Goal: Task Accomplishment & Management: Manage account settings

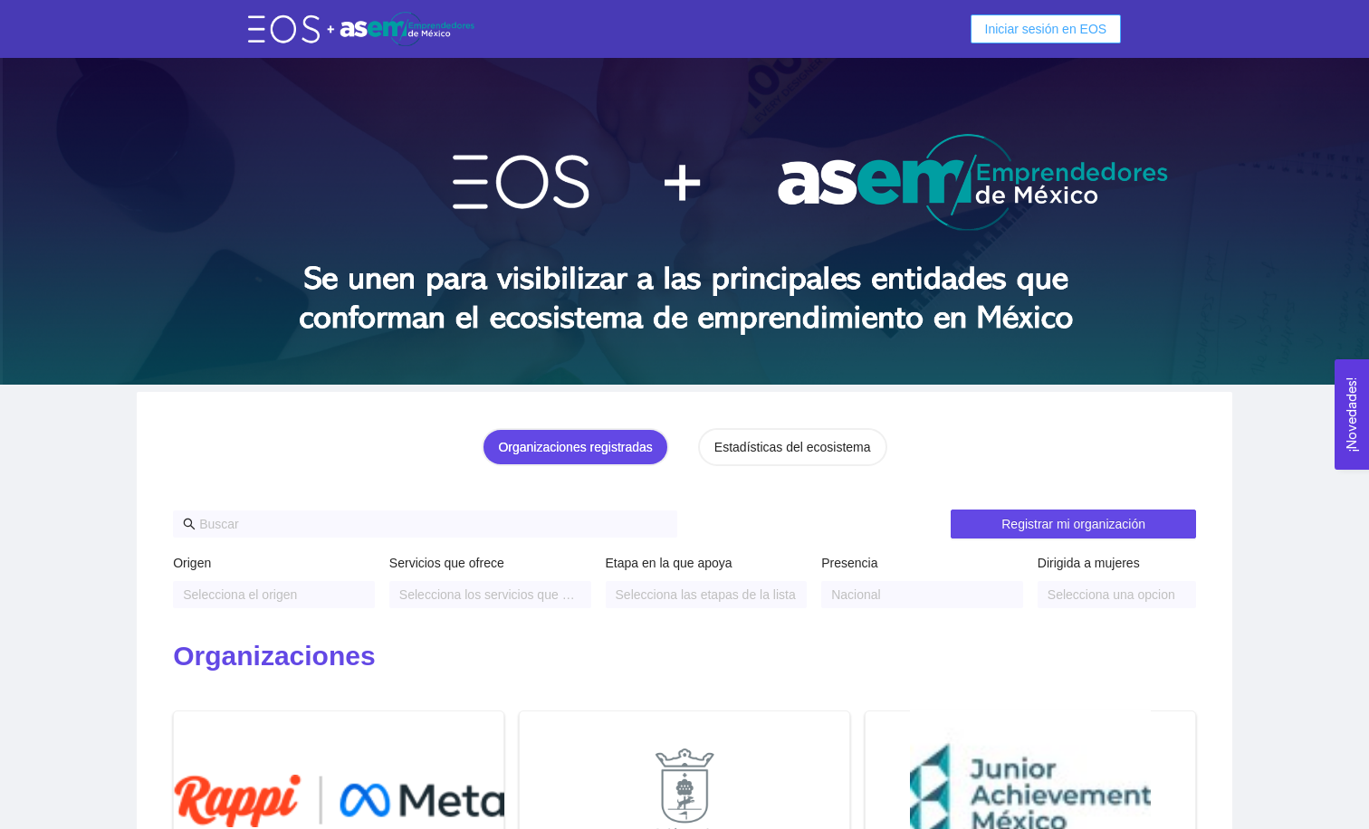
click at [1006, 24] on span "Iniciar sesión en EOS" at bounding box center [1046, 29] width 122 height 20
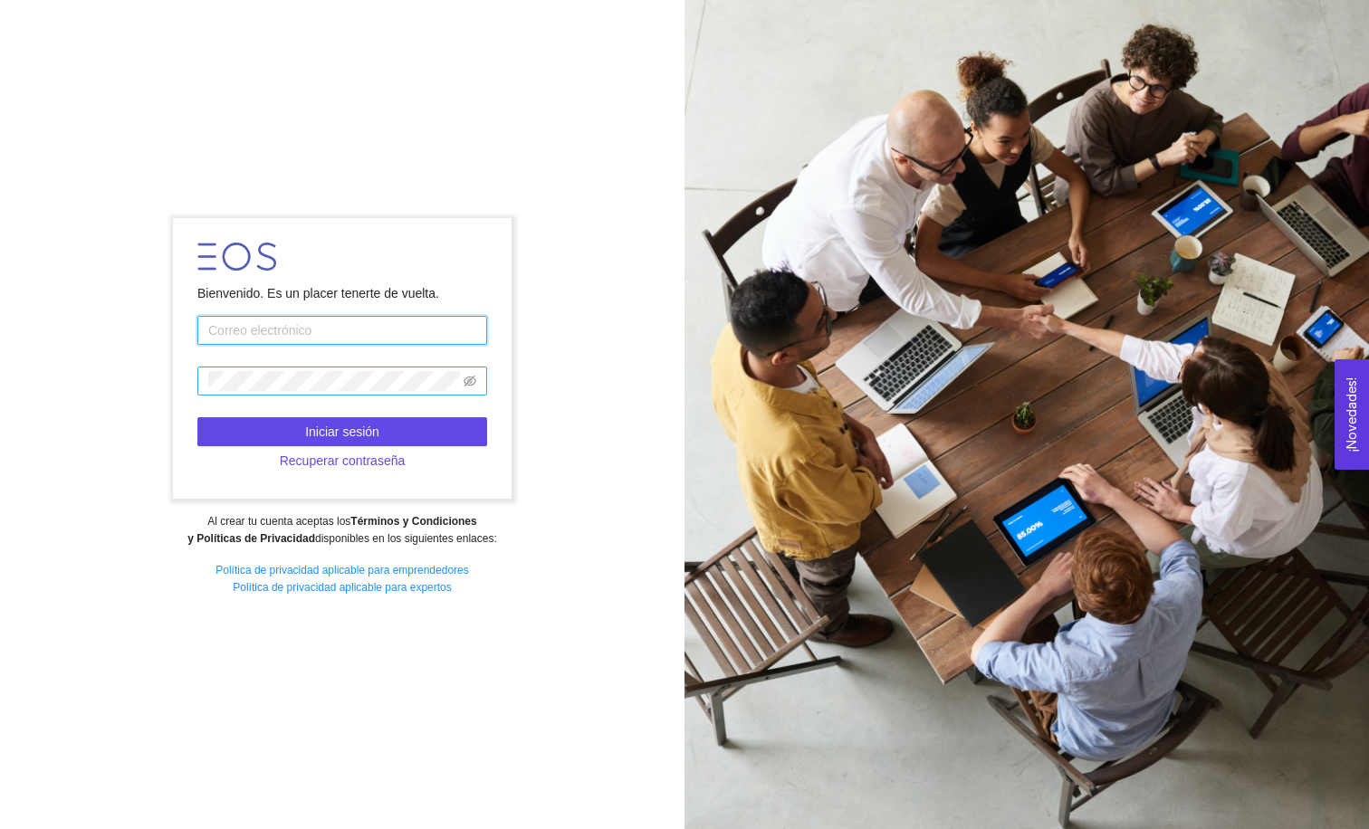
type input "[EMAIL_ADDRESS][DOMAIN_NAME]"
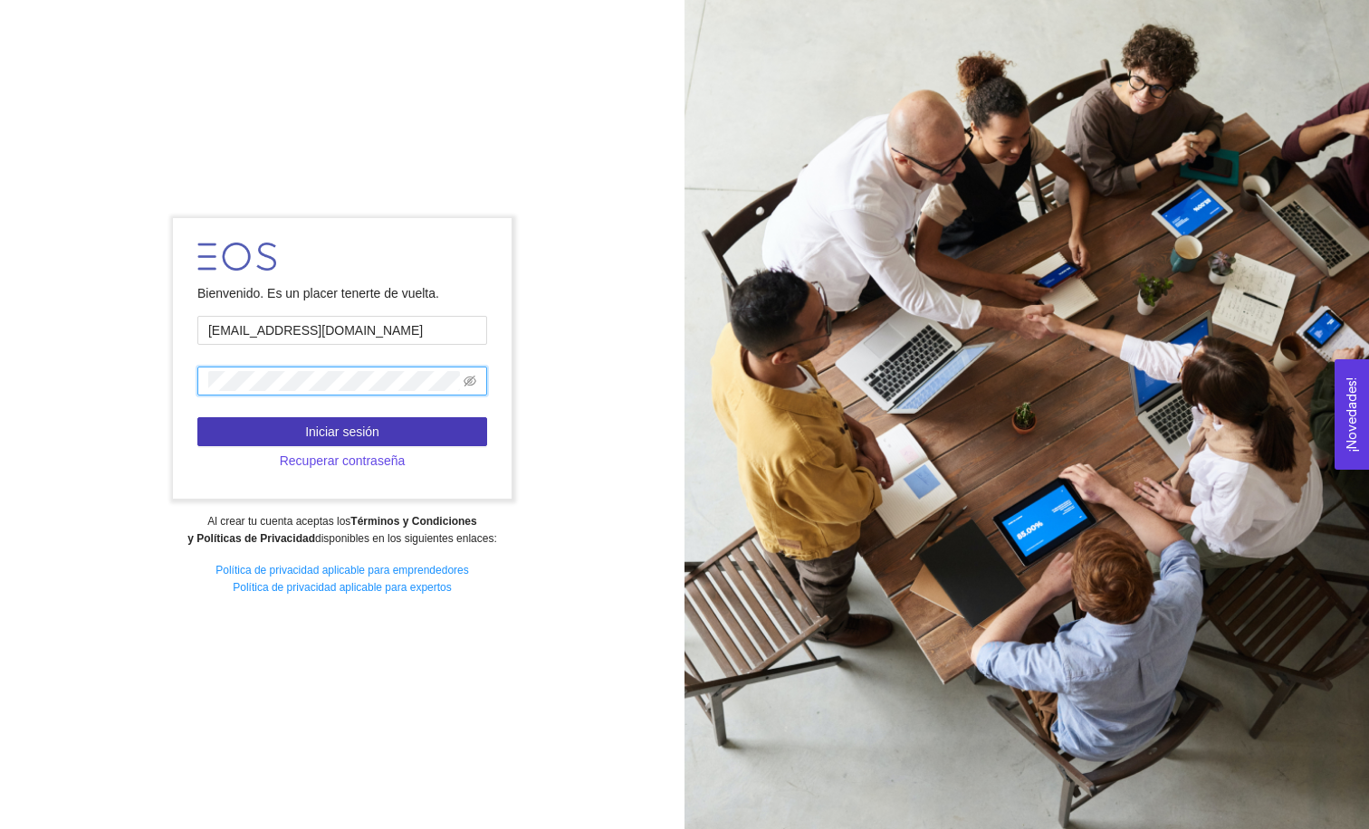
click at [324, 436] on span "Iniciar sesión" at bounding box center [342, 432] width 74 height 20
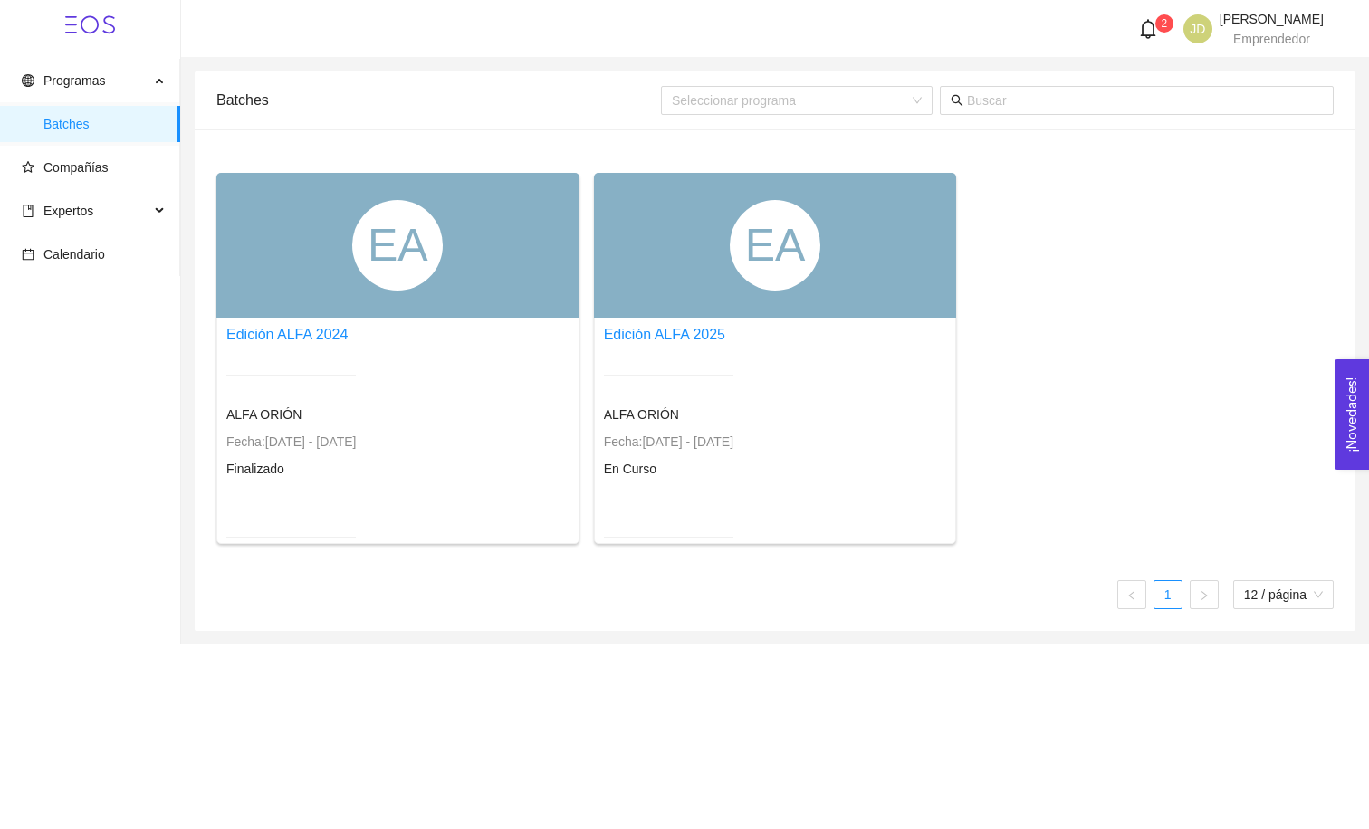
click at [741, 244] on div "EA" at bounding box center [775, 245] width 91 height 91
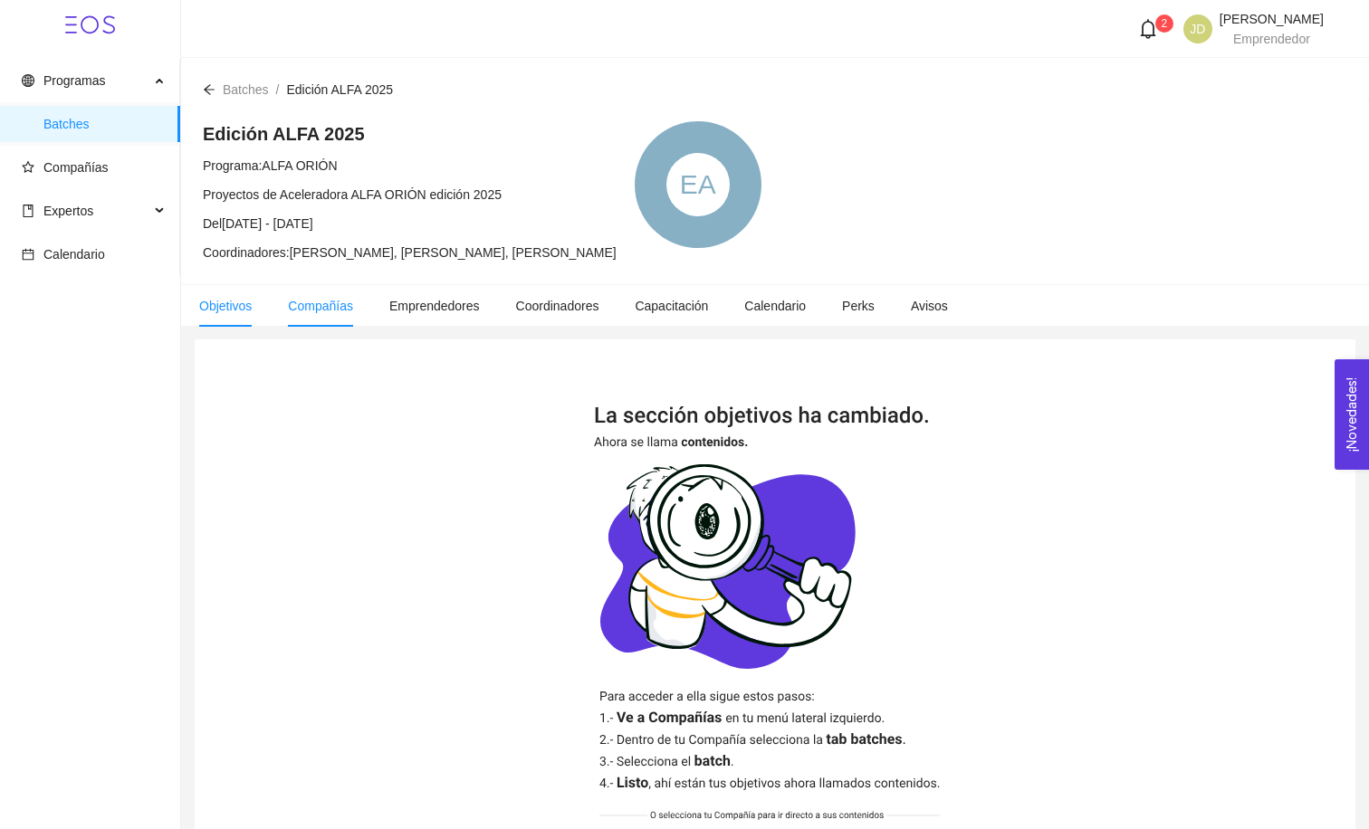
click at [292, 309] on span "Compañías" at bounding box center [320, 306] width 65 height 14
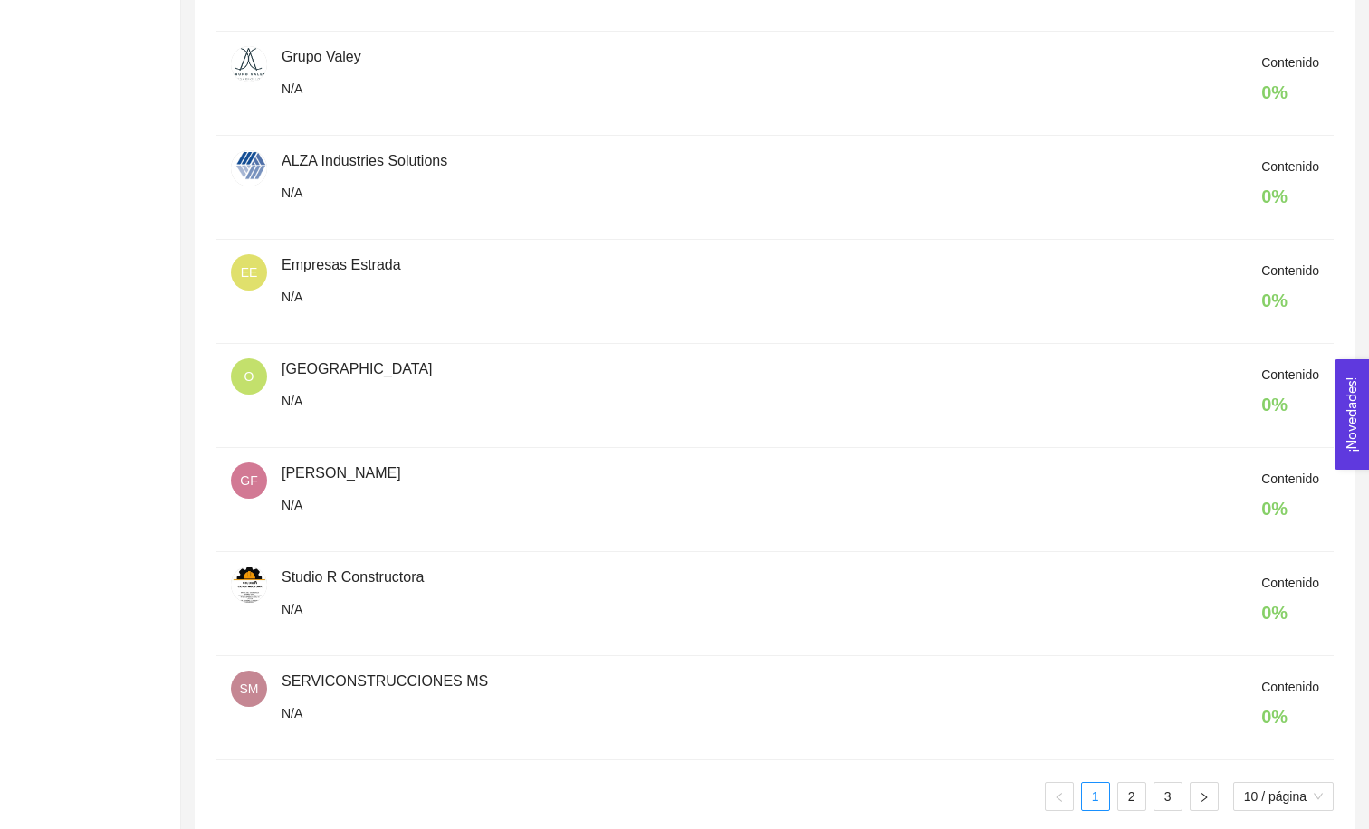
scroll to position [717, 0]
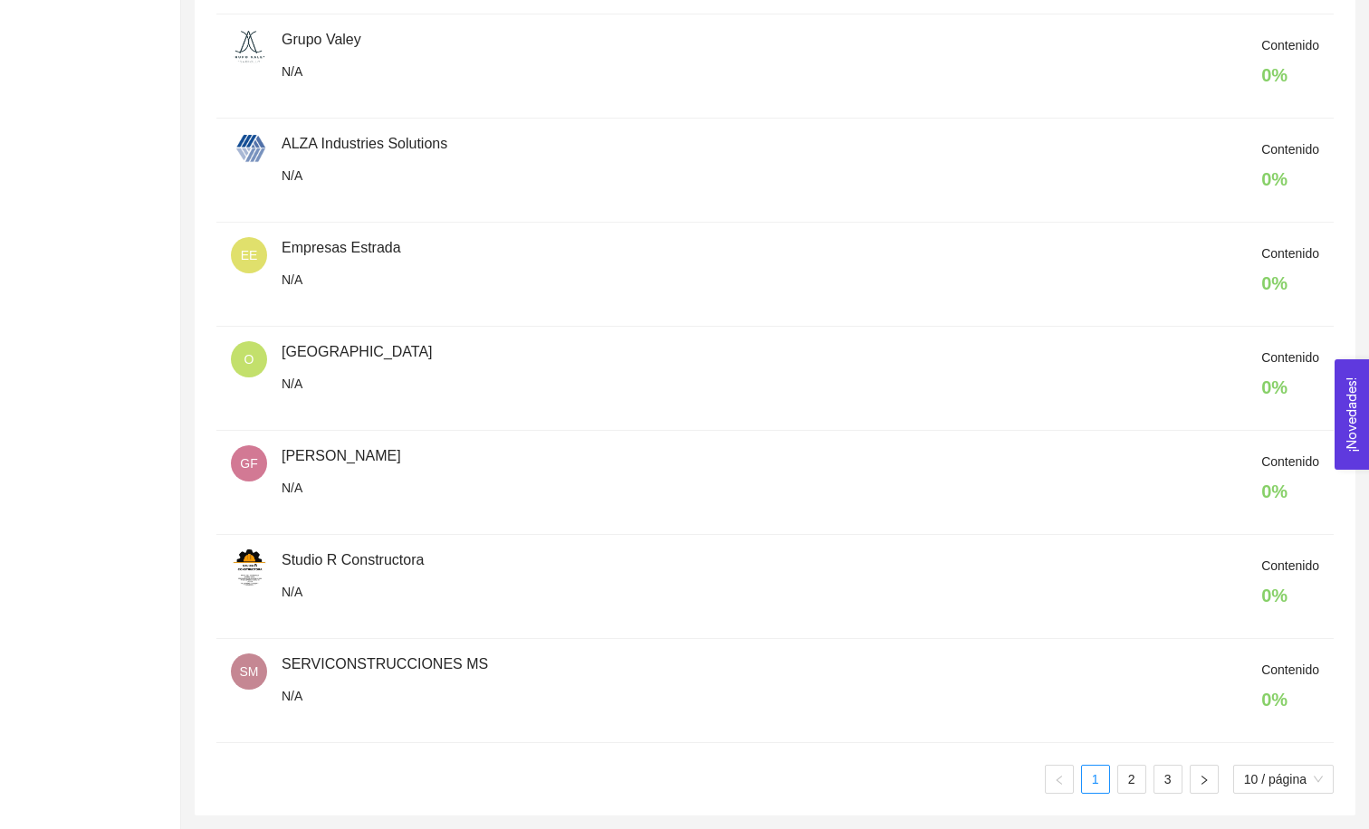
click at [338, 666] on div "Contenido 0 %" at bounding box center [801, 691] width 1038 height 62
click at [283, 270] on div "Contenido 0 %" at bounding box center [801, 275] width 1038 height 62
click at [311, 134] on div "ALZA Industries Solutions" at bounding box center [365, 144] width 166 height 22
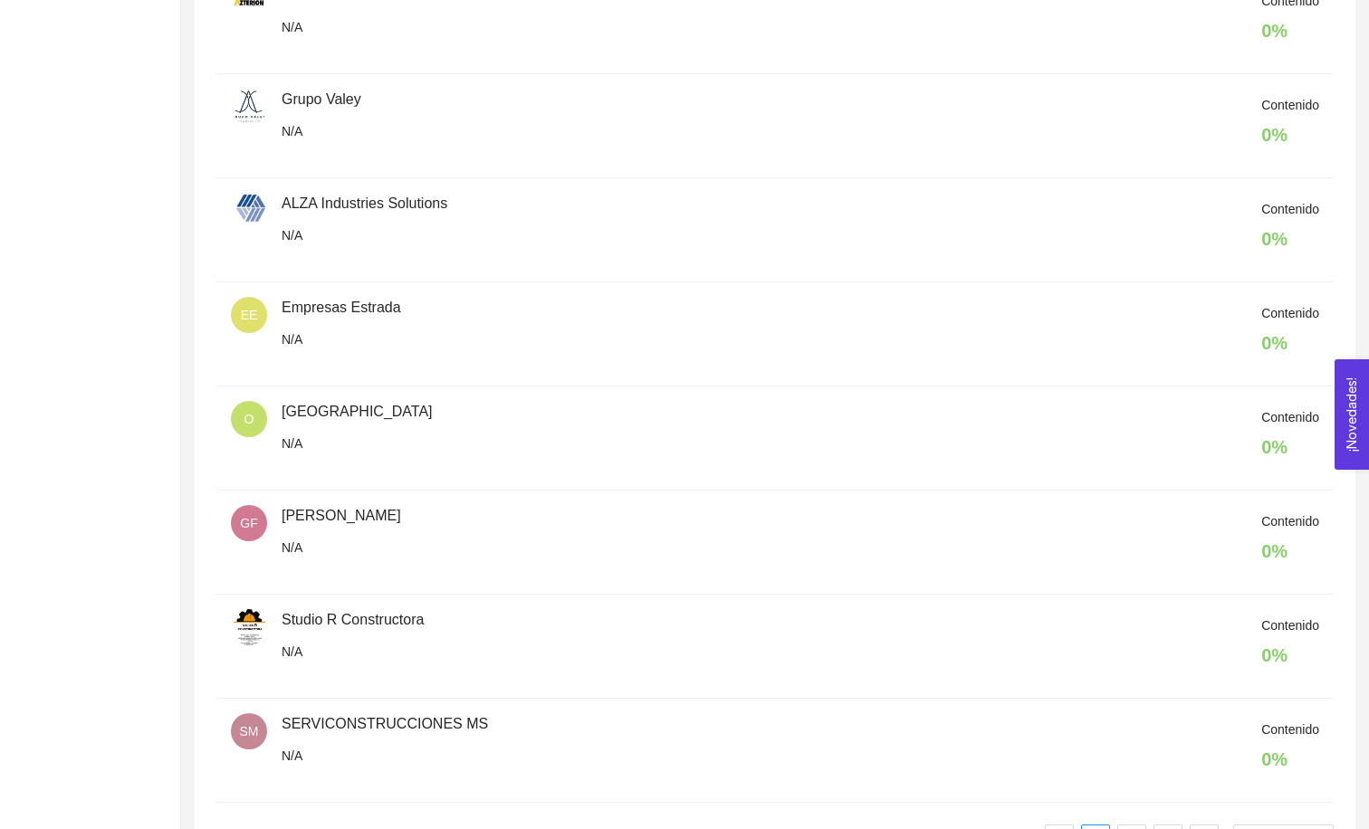
scroll to position [0, 0]
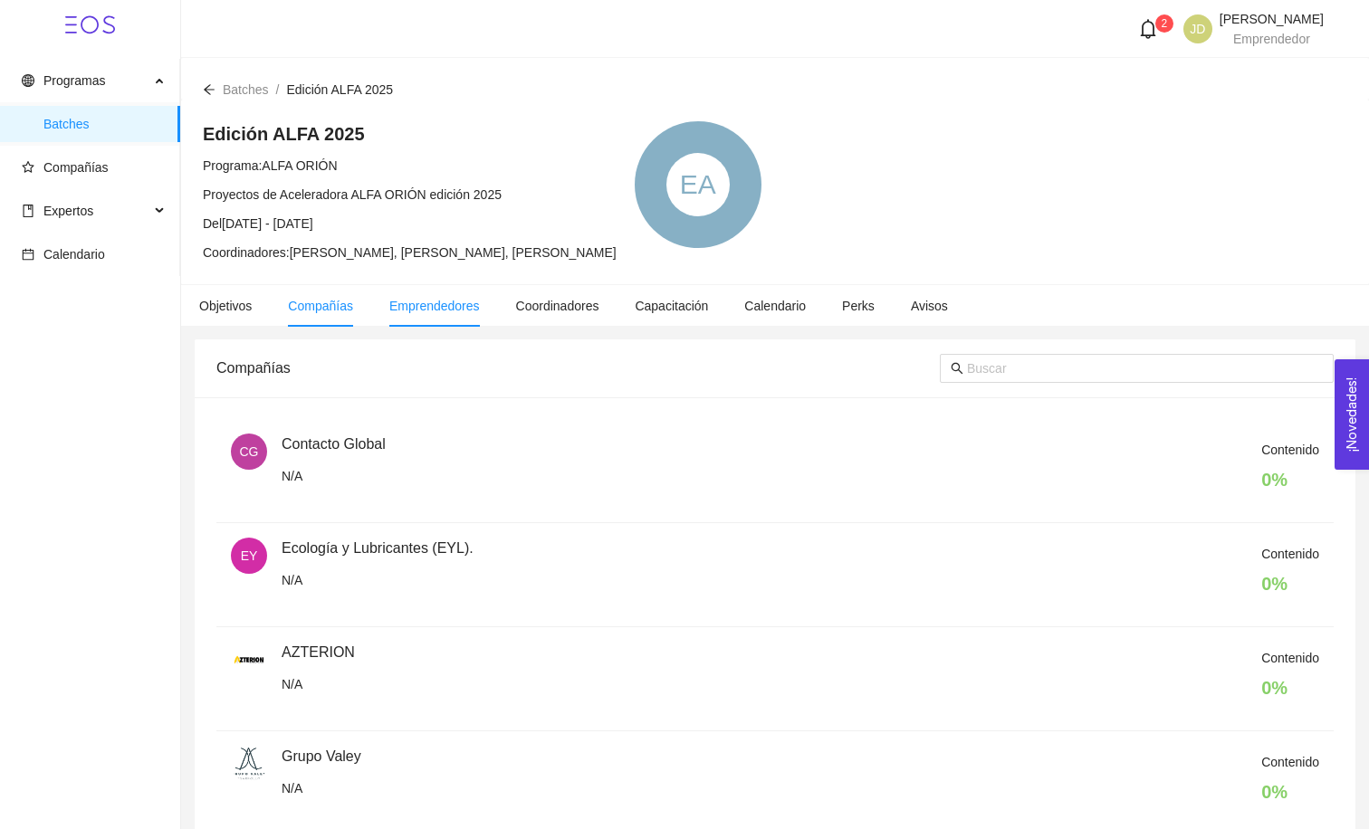
click at [431, 307] on span "Emprendedores" at bounding box center [434, 306] width 91 height 14
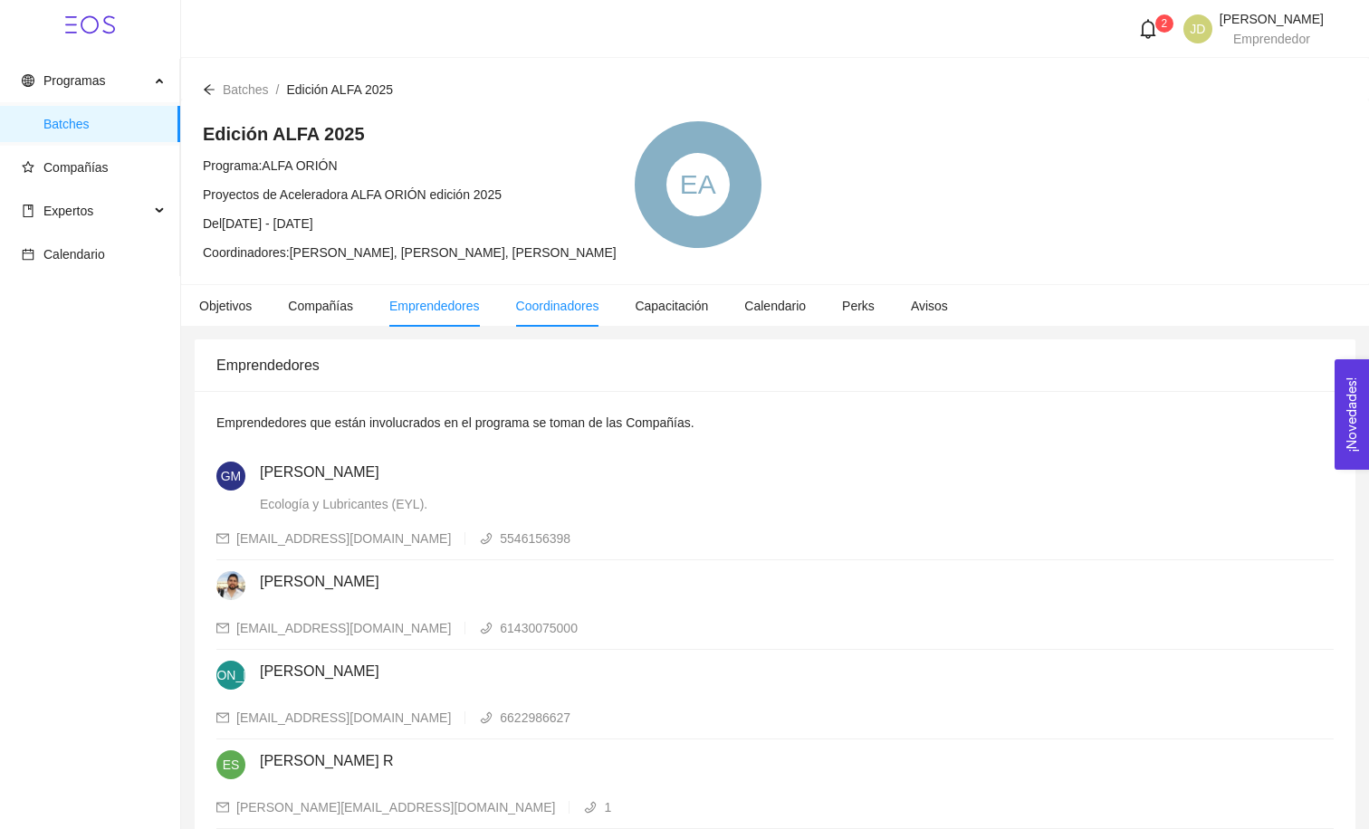
click at [567, 304] on span "Coordinadores" at bounding box center [557, 306] width 83 height 14
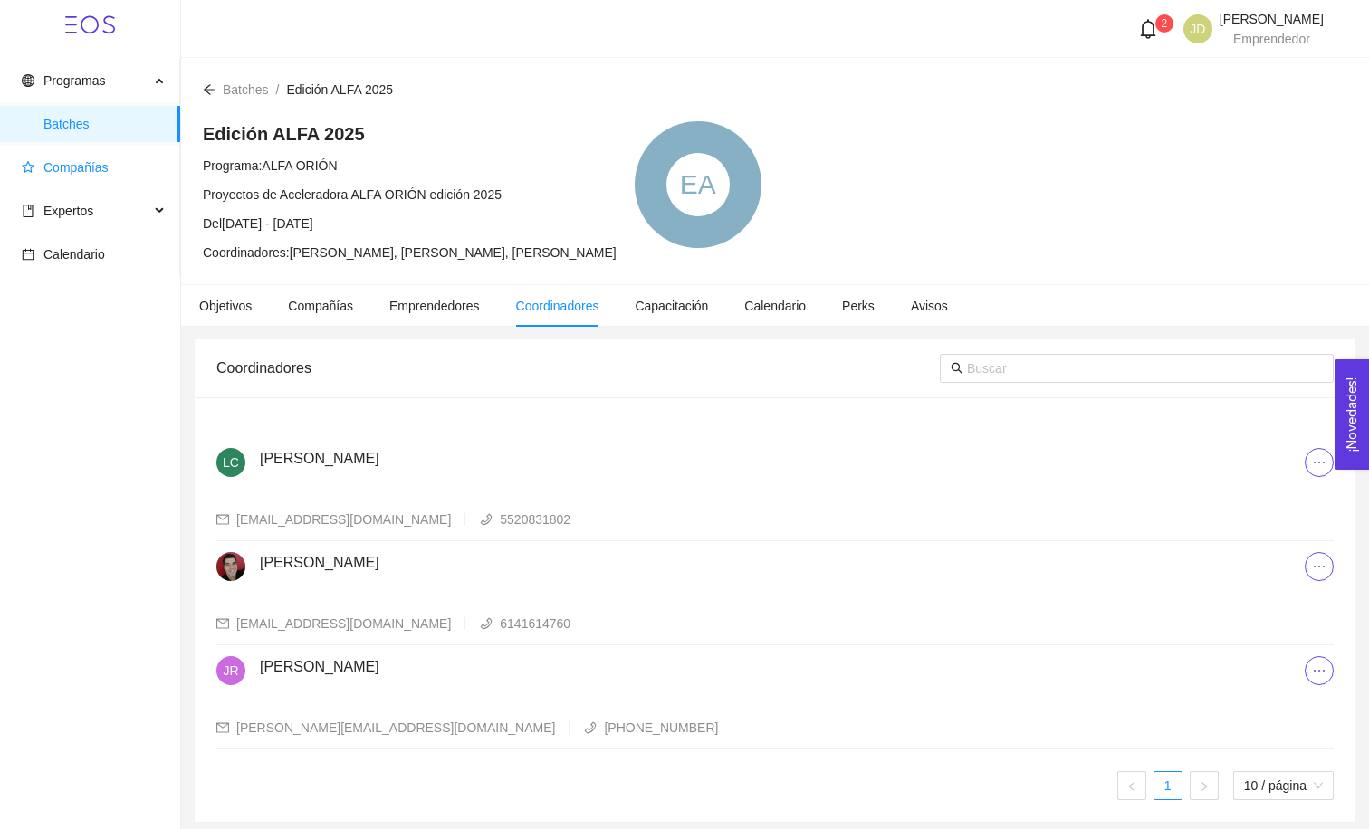
click at [66, 163] on span "Compañías" at bounding box center [75, 167] width 65 height 14
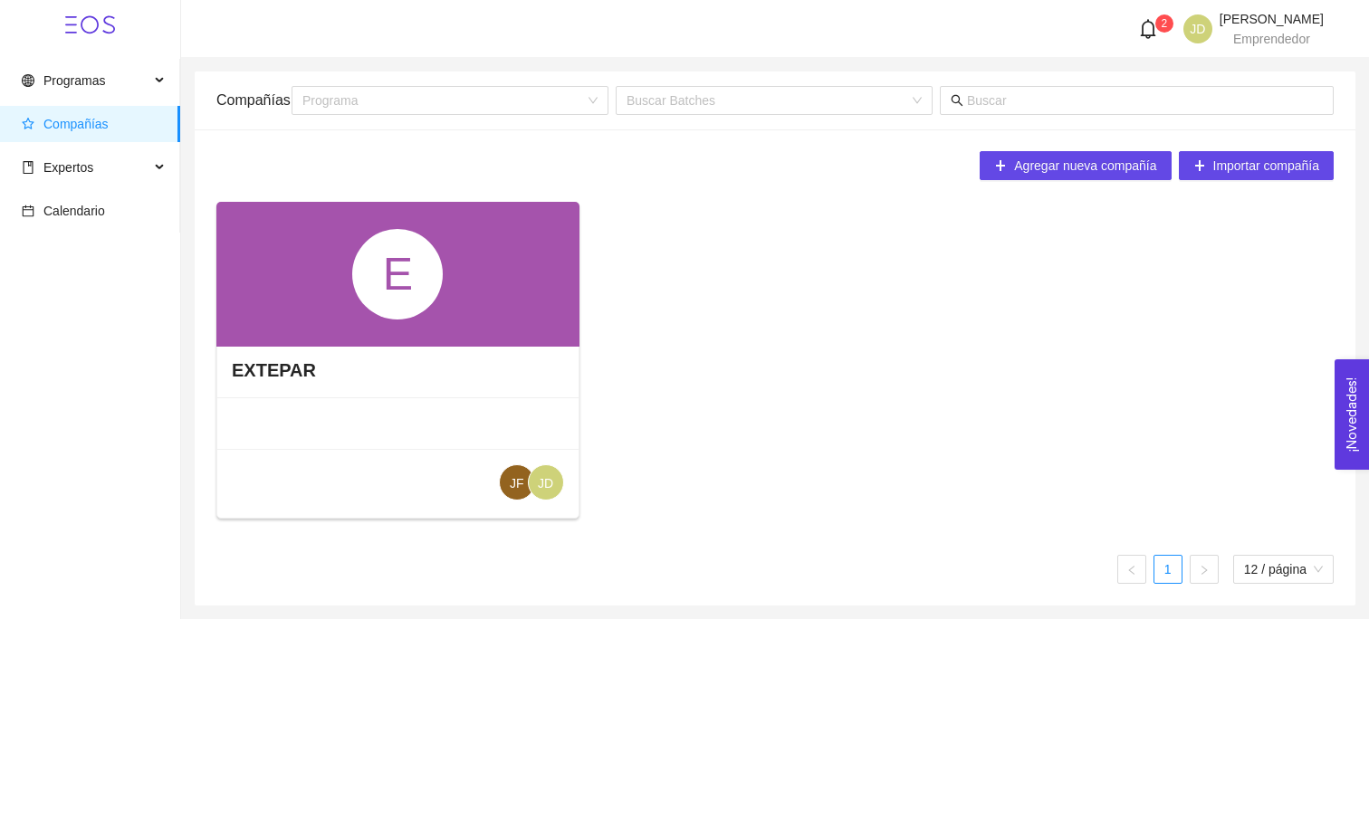
click at [378, 263] on div "E" at bounding box center [397, 274] width 91 height 91
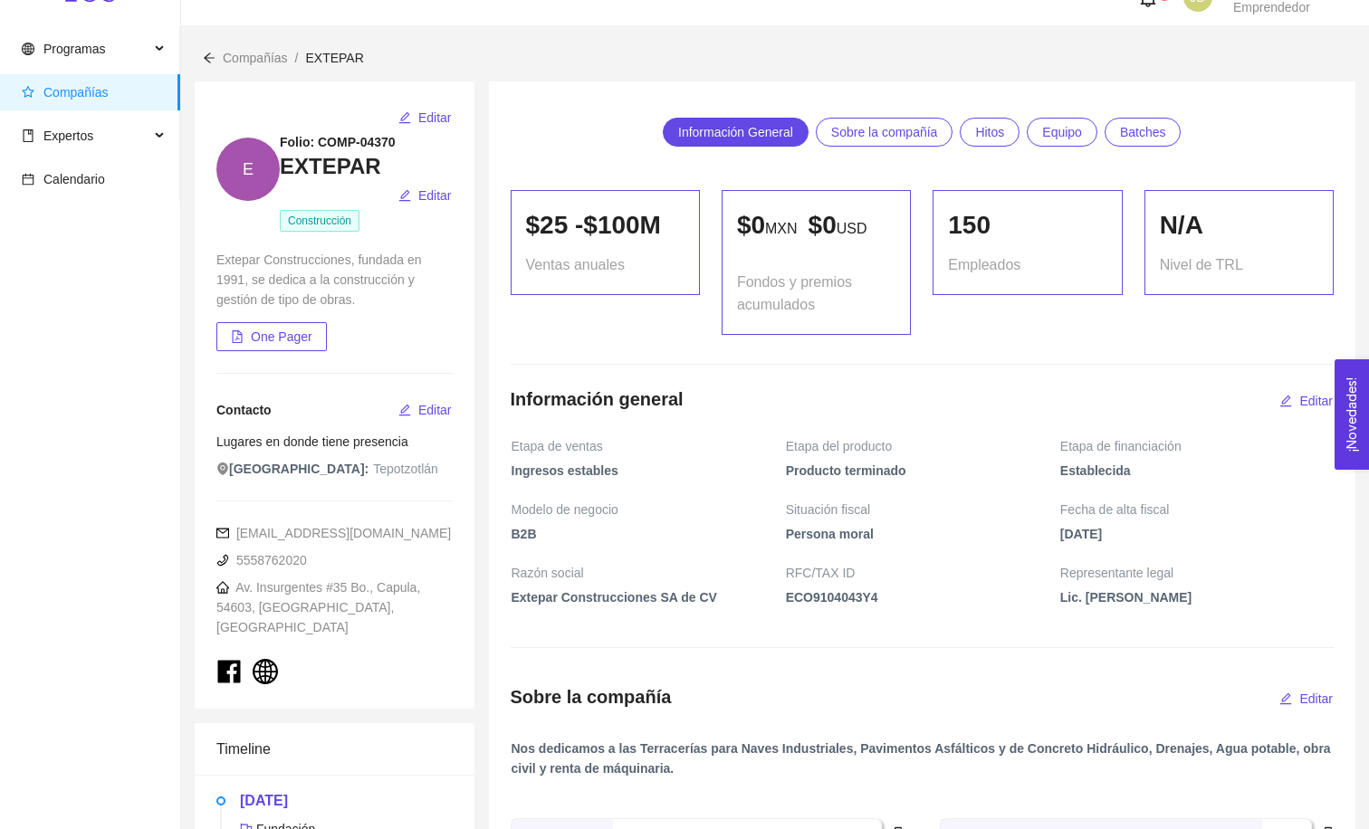
scroll to position [38, 0]
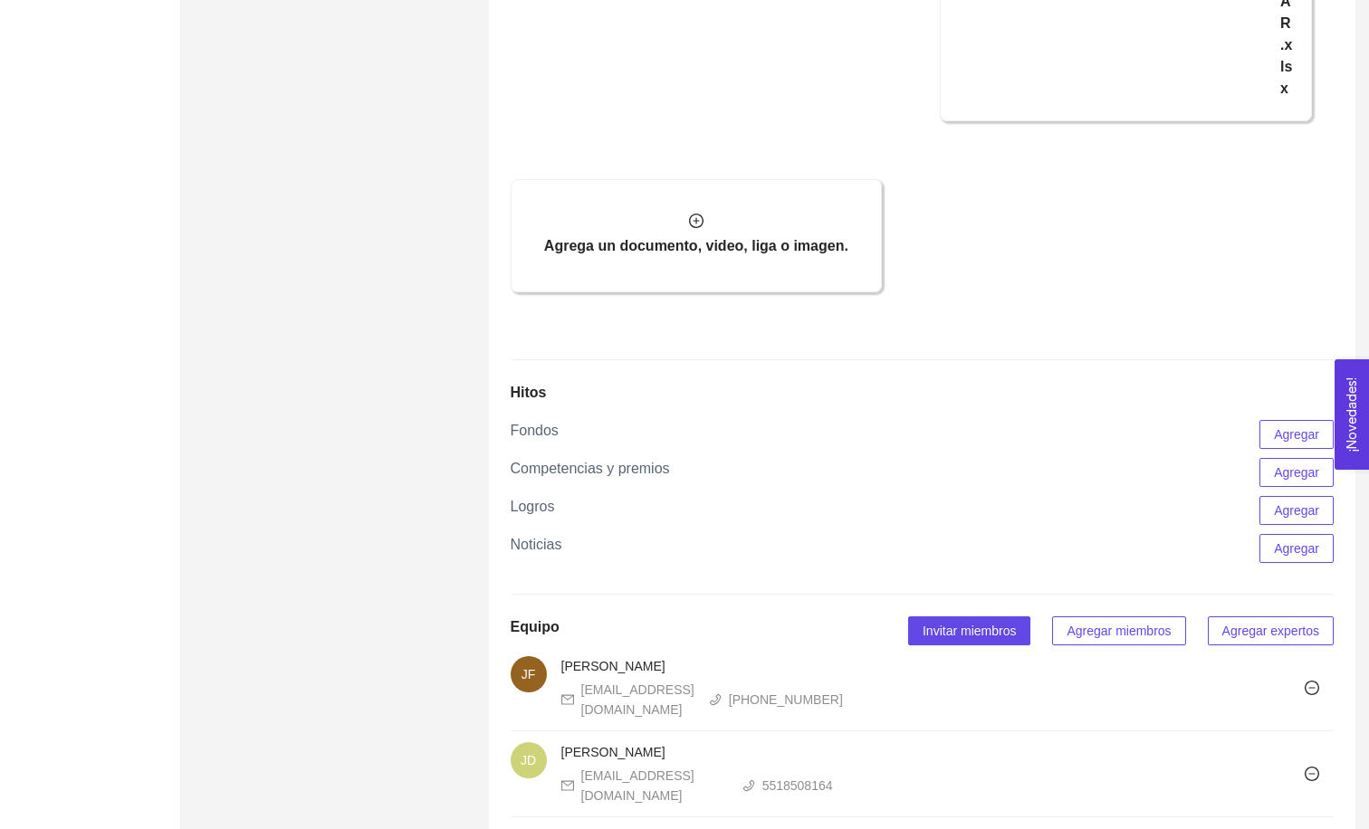
scroll to position [1307, 0]
click at [1078, 623] on span "Agregar miembros" at bounding box center [1119, 633] width 104 height 20
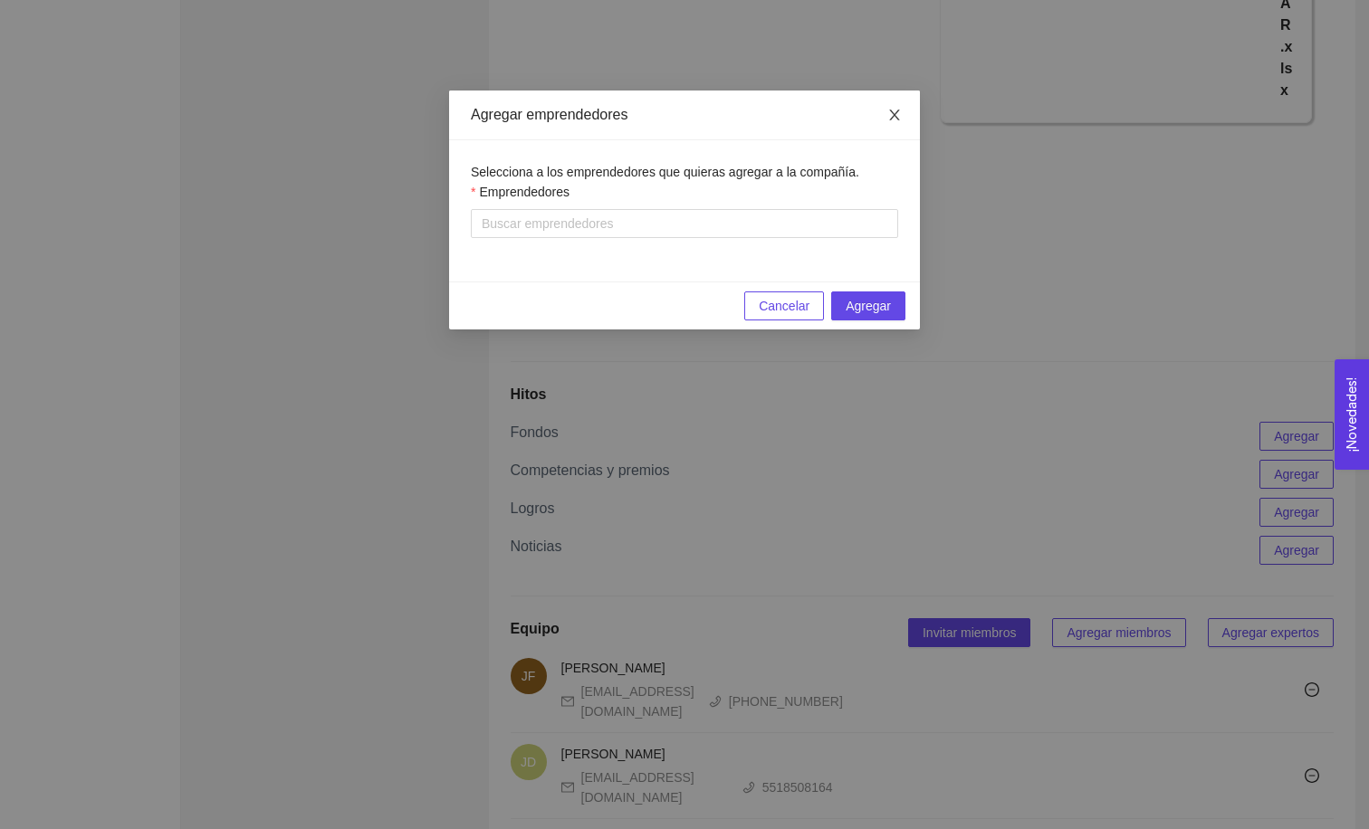
click at [897, 110] on icon "close" at bounding box center [894, 115] width 14 height 14
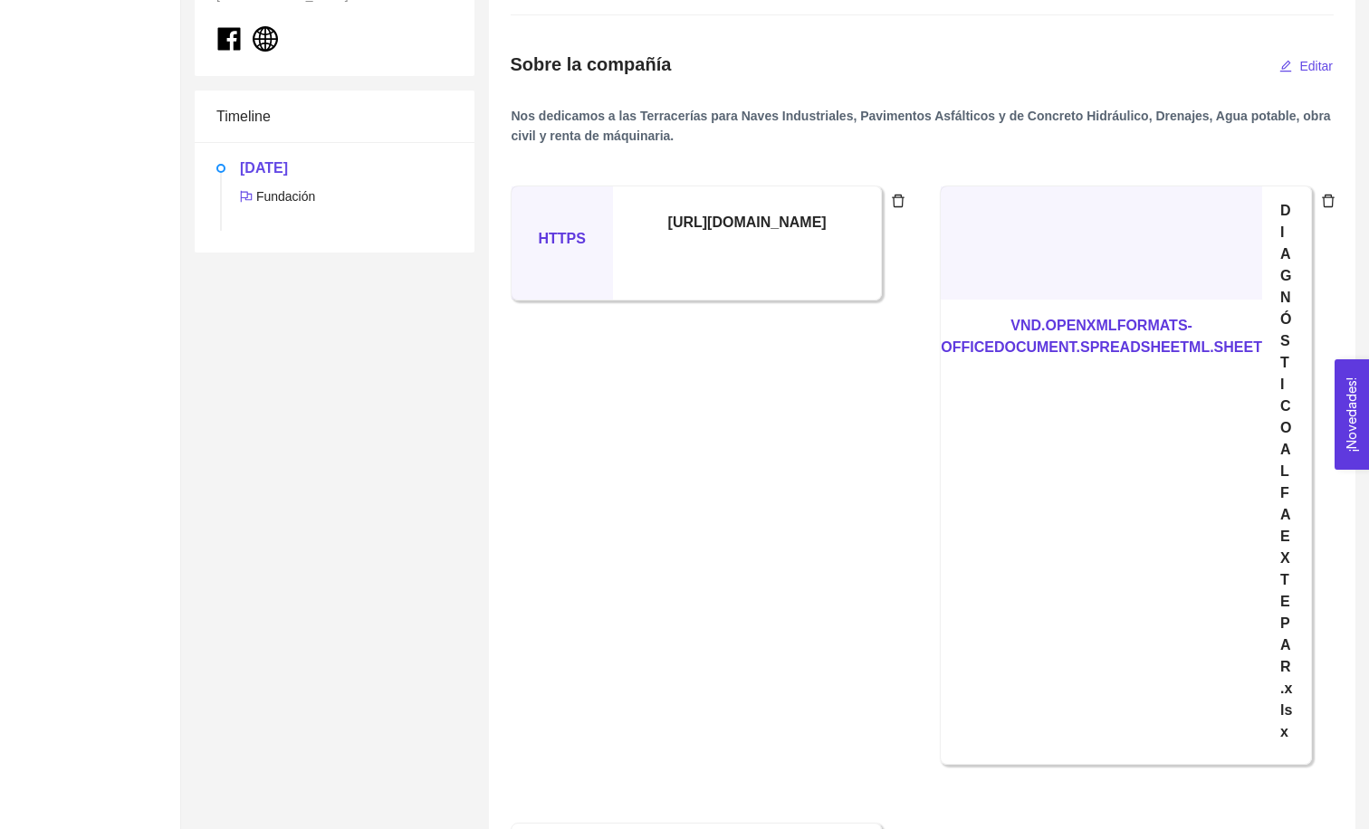
scroll to position [0, 0]
